Goal: Transaction & Acquisition: Book appointment/travel/reservation

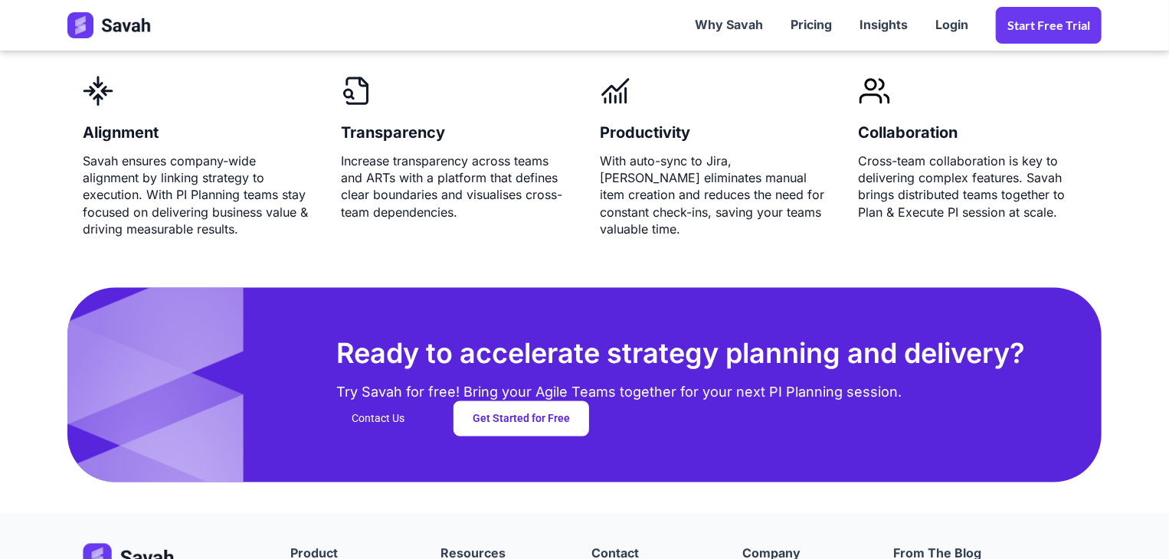
scroll to position [4083, 0]
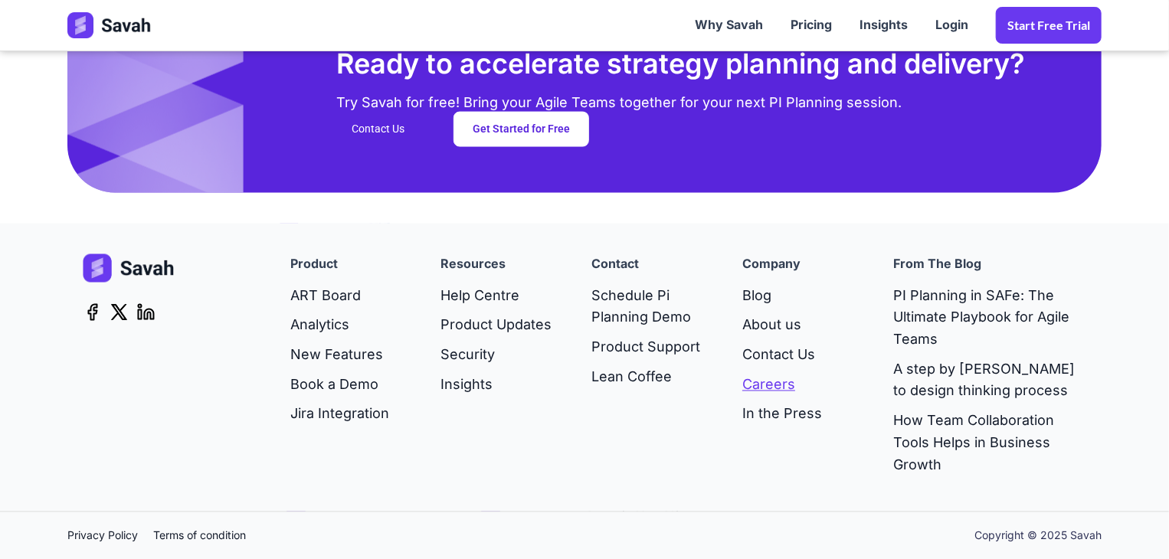
click at [773, 374] on link "Careers" at bounding box center [782, 386] width 80 height 30
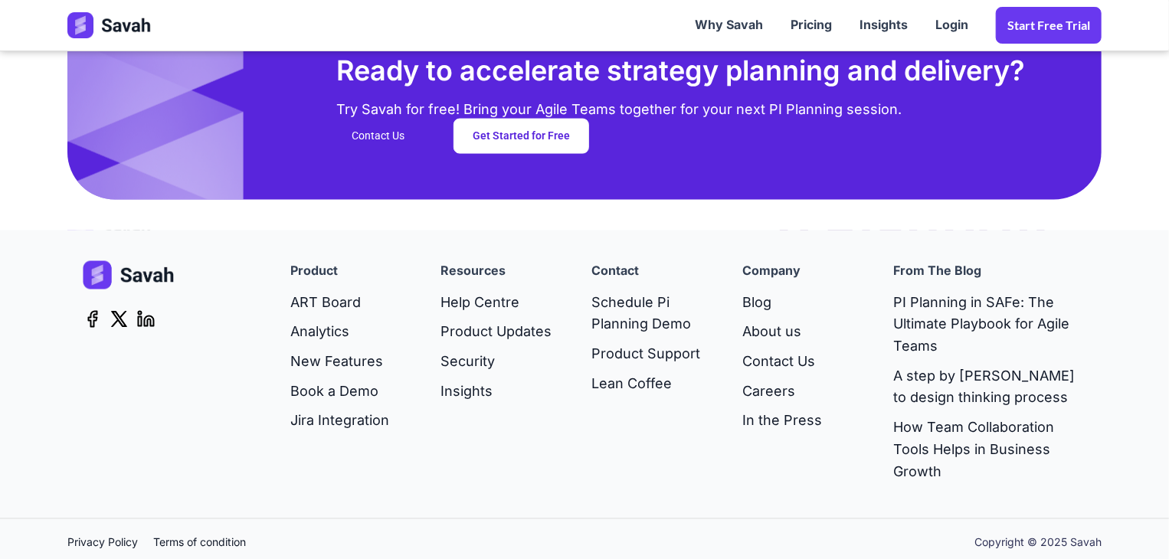
scroll to position [4083, 0]
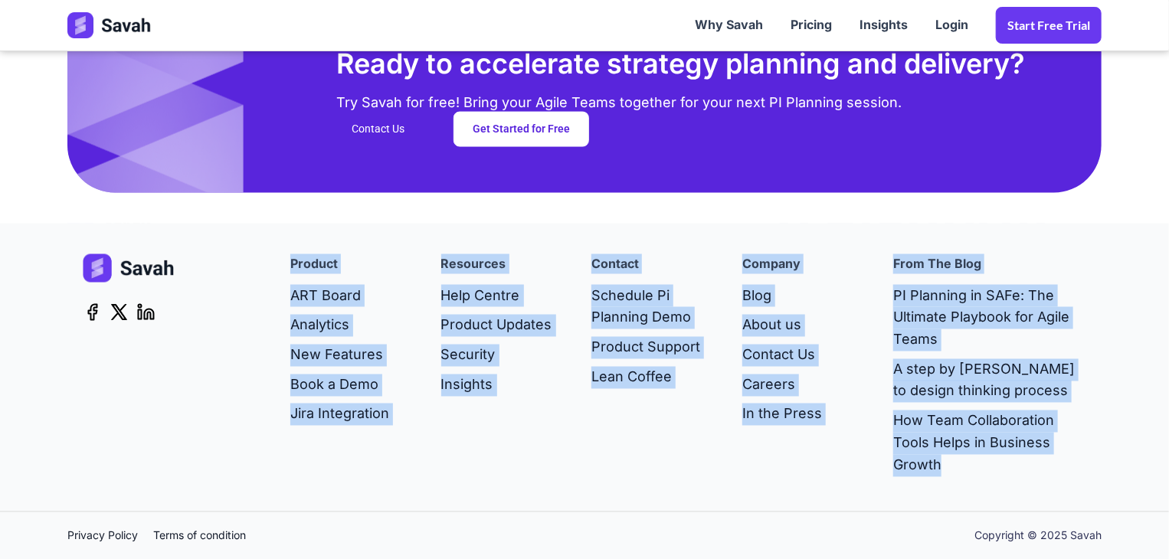
drag, startPoint x: 955, startPoint y: 492, endPoint x: 287, endPoint y: 267, distance: 704.5
click at [287, 267] on div "Get in touch! Product ART Board Analytics New Features Book a Demo Jira Integra…" at bounding box center [584, 368] width 1064 height 288
click at [287, 267] on div "Product ART Board Analytics New Features Book a Demo Jira Integration" at bounding box center [350, 367] width 151 height 227
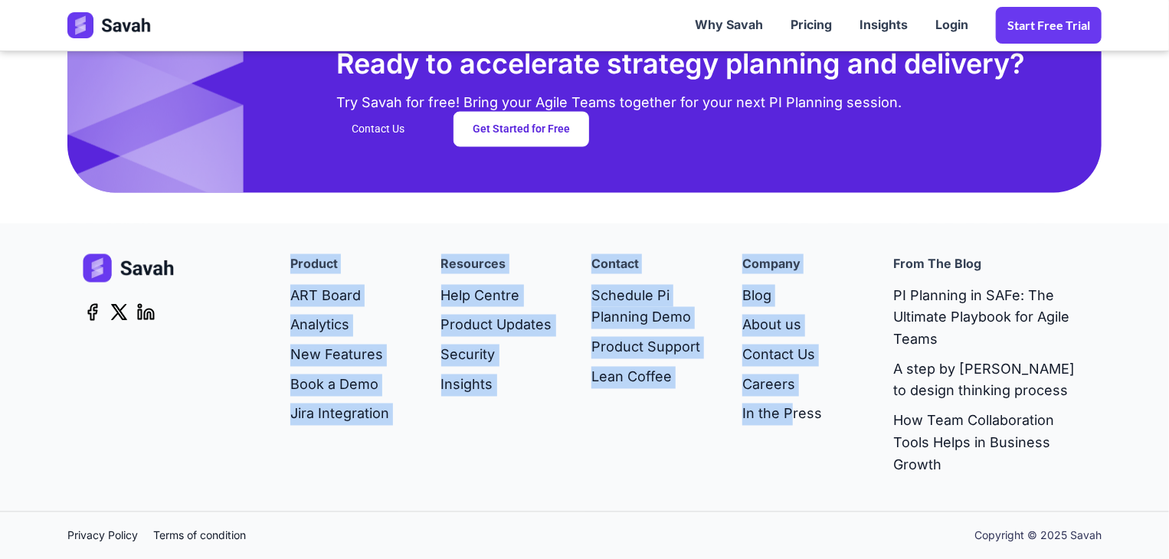
drag, startPoint x: 289, startPoint y: 258, endPoint x: 790, endPoint y: 447, distance: 535.4
click at [790, 447] on div "Get in touch! Product ART Board Analytics New Features Book a Demo Jira Integra…" at bounding box center [584, 367] width 1034 height 227
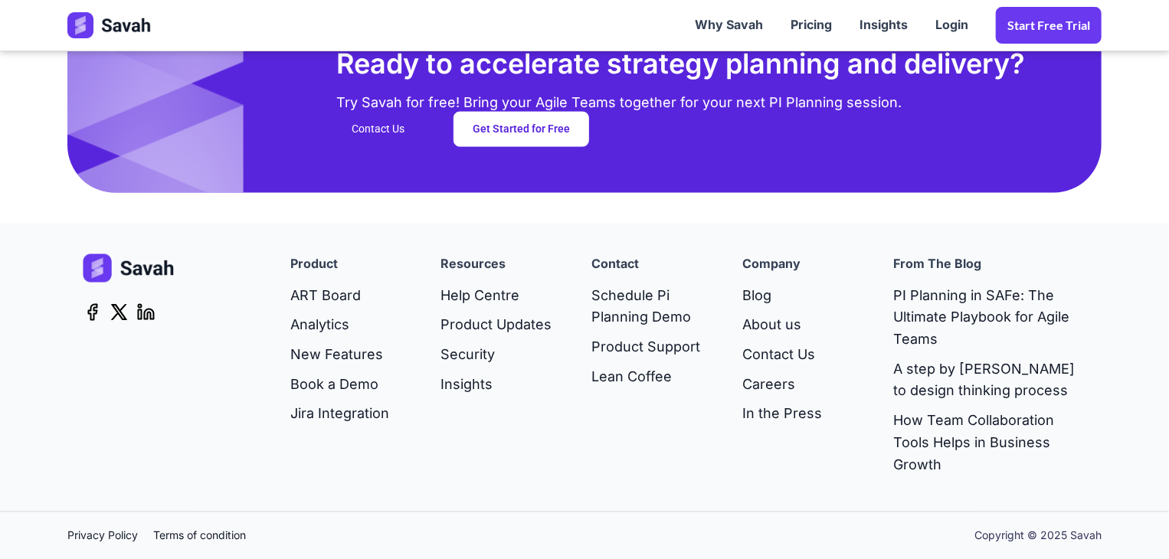
click at [839, 411] on div "company Blog About us Contact Us Careers In the Press" at bounding box center [802, 367] width 151 height 227
drag, startPoint x: 839, startPoint y: 416, endPoint x: 780, endPoint y: 296, distance: 133.2
click at [780, 296] on div "company Blog About us Contact Us Careers In the Press" at bounding box center [802, 367] width 151 height 227
click at [721, 332] on div "Contact Schedule Pi Planning Demo Product Support Lean Coffee" at bounding box center [651, 367] width 151 height 227
click at [579, 266] on div "Contact Schedule Pi Planning Demo Product Support Lean Coffee" at bounding box center [651, 367] width 151 height 227
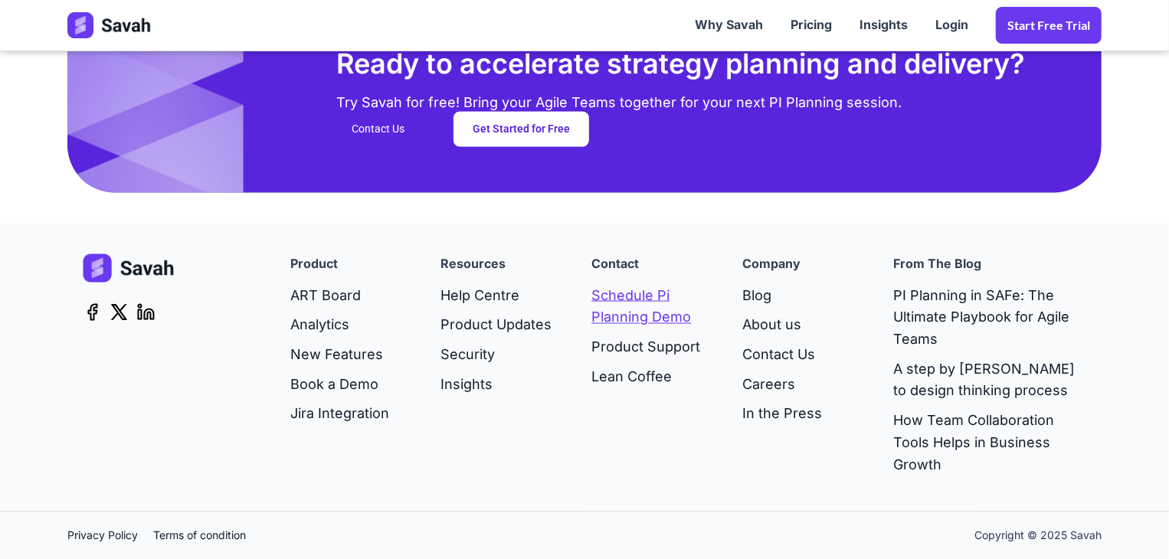
click at [616, 295] on link "Schedule Pi Planning Demo" at bounding box center [651, 307] width 120 height 52
click at [692, 425] on div "Contact Schedule Pi Planning Demo Product Support Lean Coffee" at bounding box center [651, 367] width 151 height 227
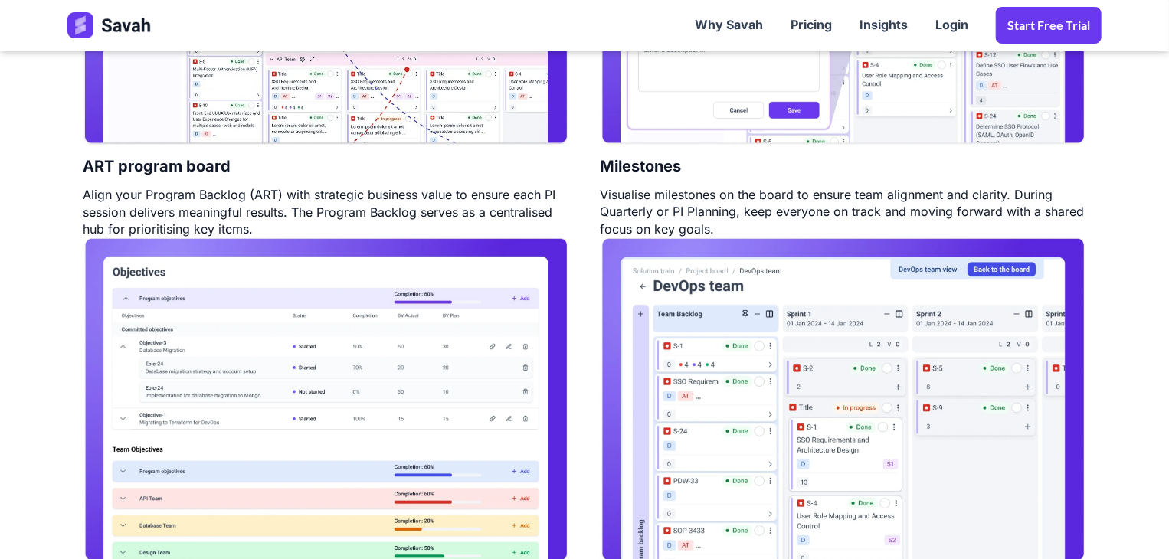
scroll to position [1025, 0]
